Goal: Task Accomplishment & Management: Use online tool/utility

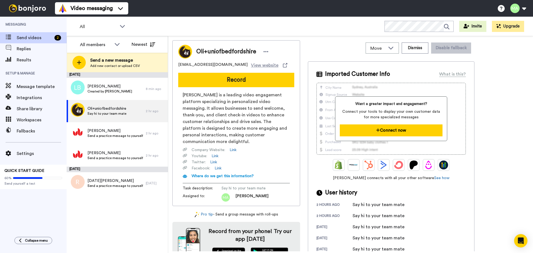
click at [397, 132] on button "Connect now" at bounding box center [391, 130] width 102 height 12
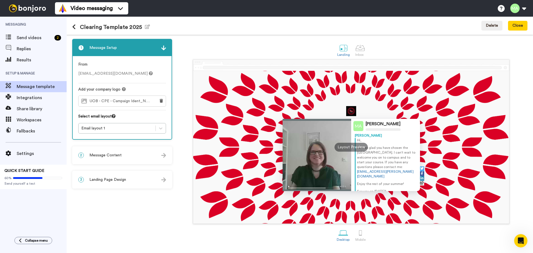
click at [357, 126] on img at bounding box center [359, 126] width 10 height 10
click at [148, 102] on span "UOB - CPE - Campaign Ident_No Gradient_CMYK-01.jpeg" at bounding box center [121, 101] width 63 height 5
click at [22, 87] on span "Message template" at bounding box center [42, 86] width 50 height 7
